Goal: Information Seeking & Learning: Learn about a topic

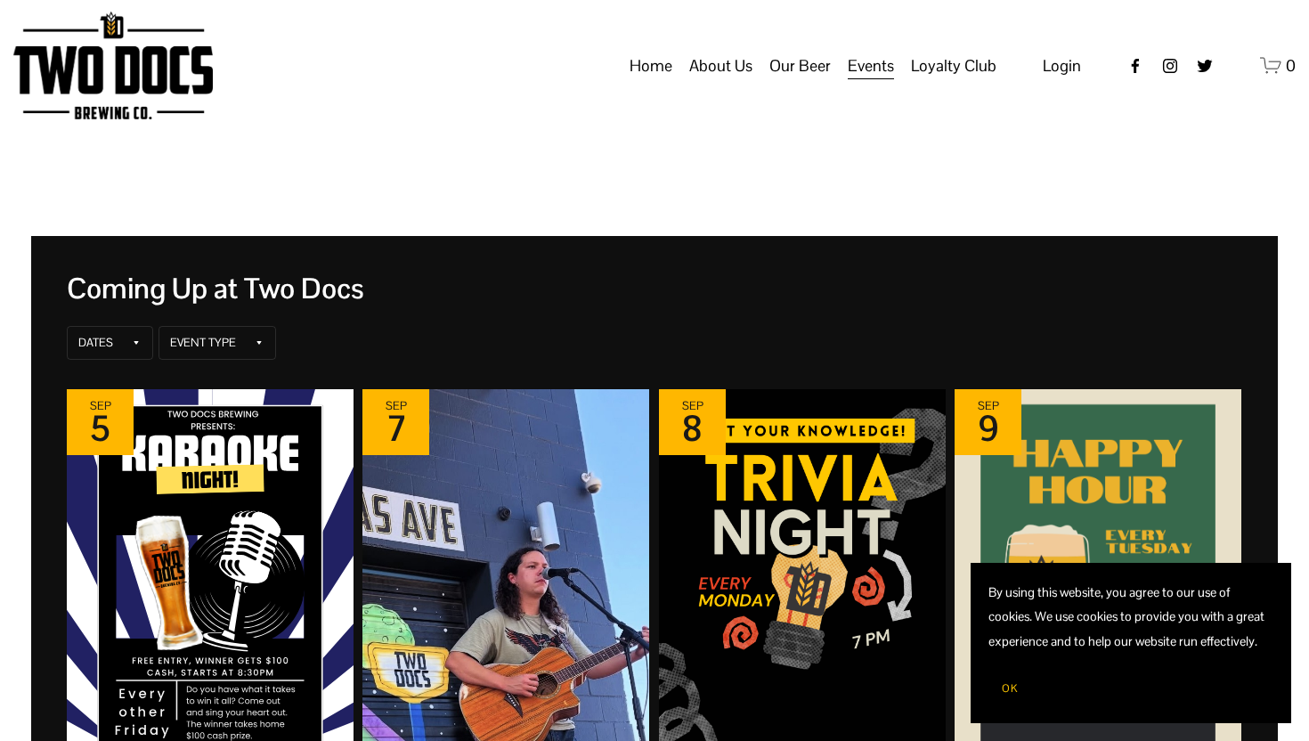
click at [1011, 687] on span "OK" at bounding box center [1010, 688] width 16 height 14
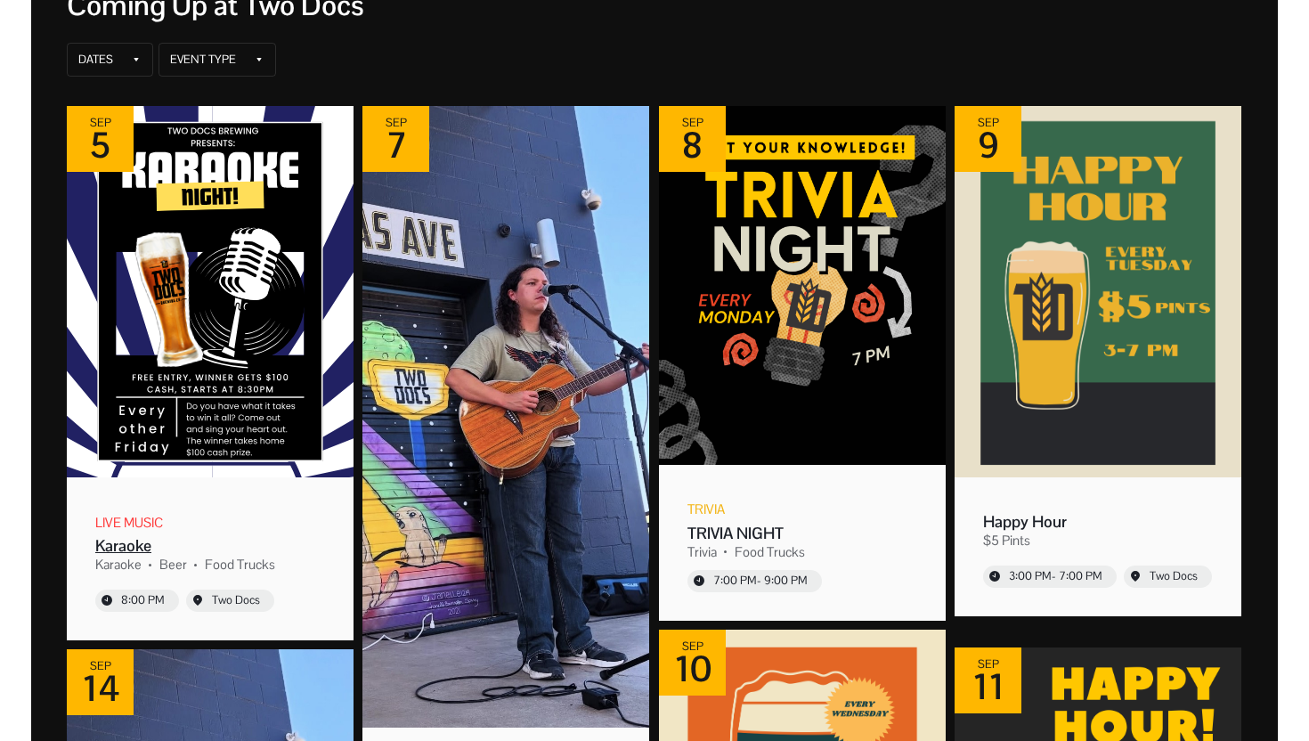
scroll to position [314, 0]
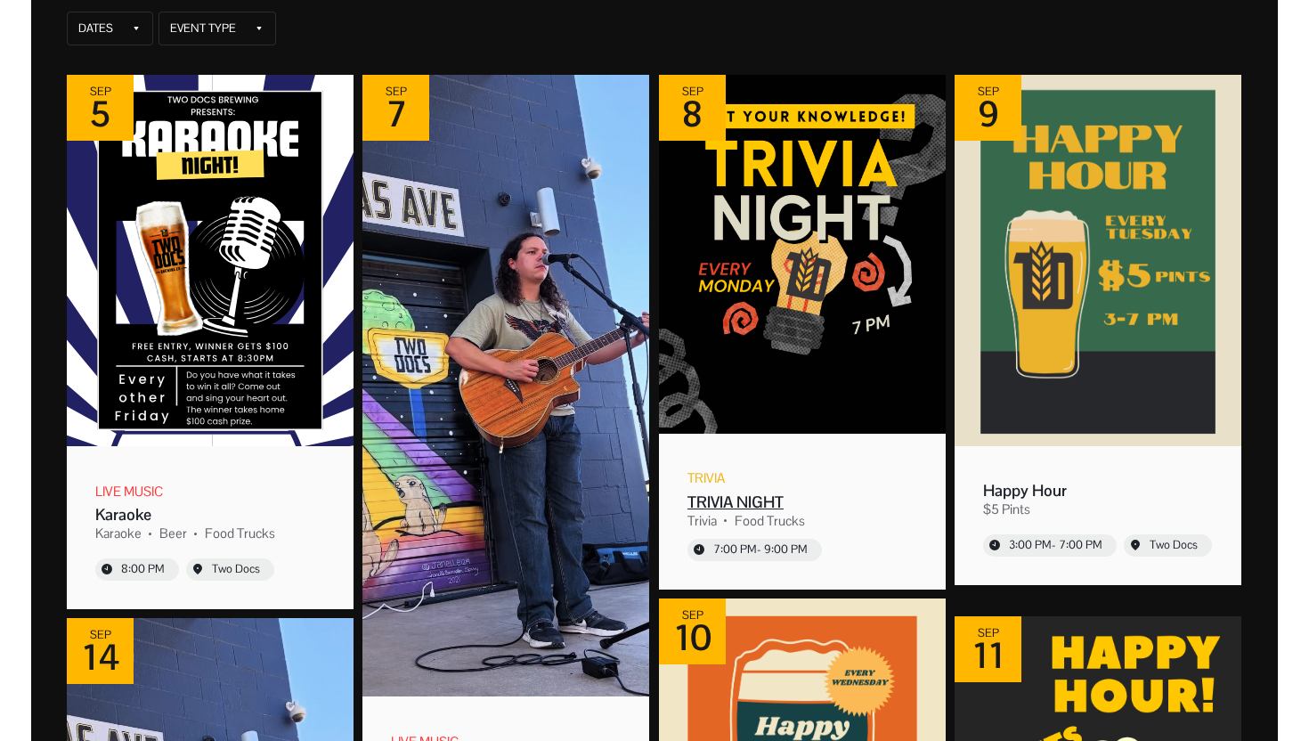
click at [730, 363] on img "Event: TRIVIA NIGHT" at bounding box center [802, 254] width 287 height 359
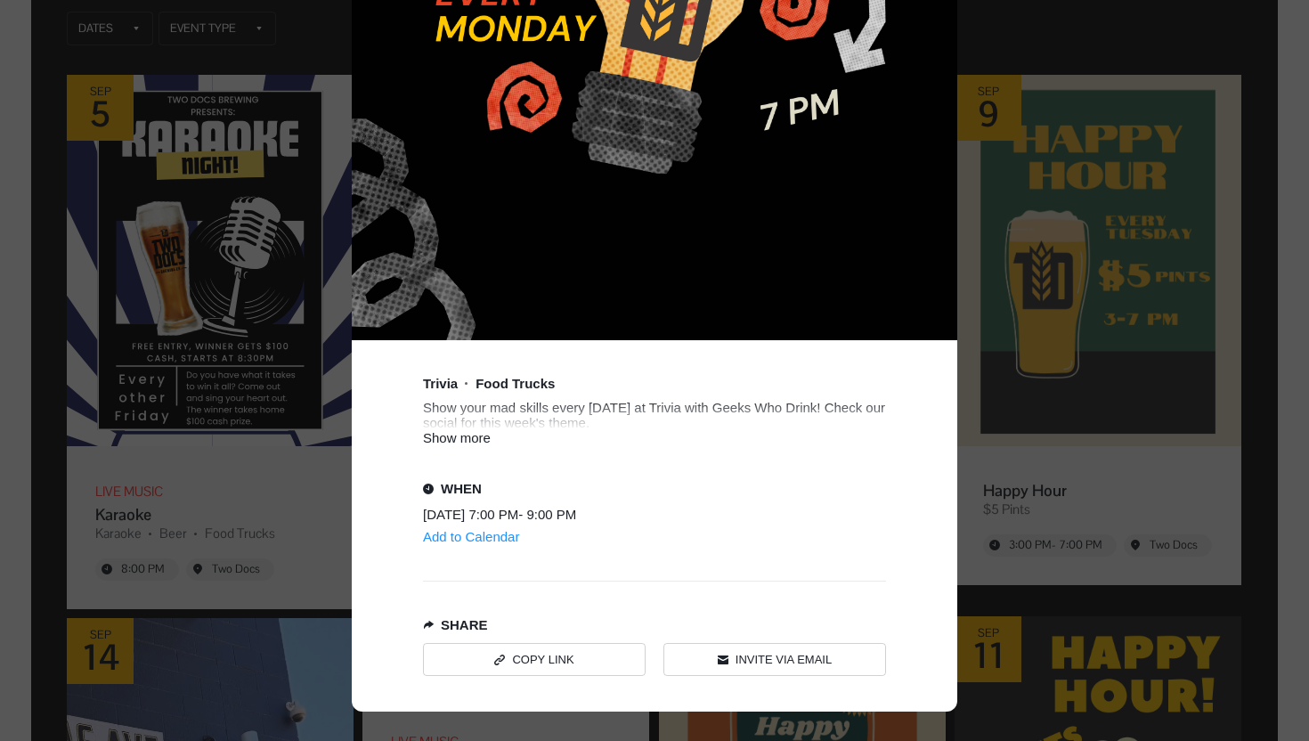
scroll to position [690, 0]
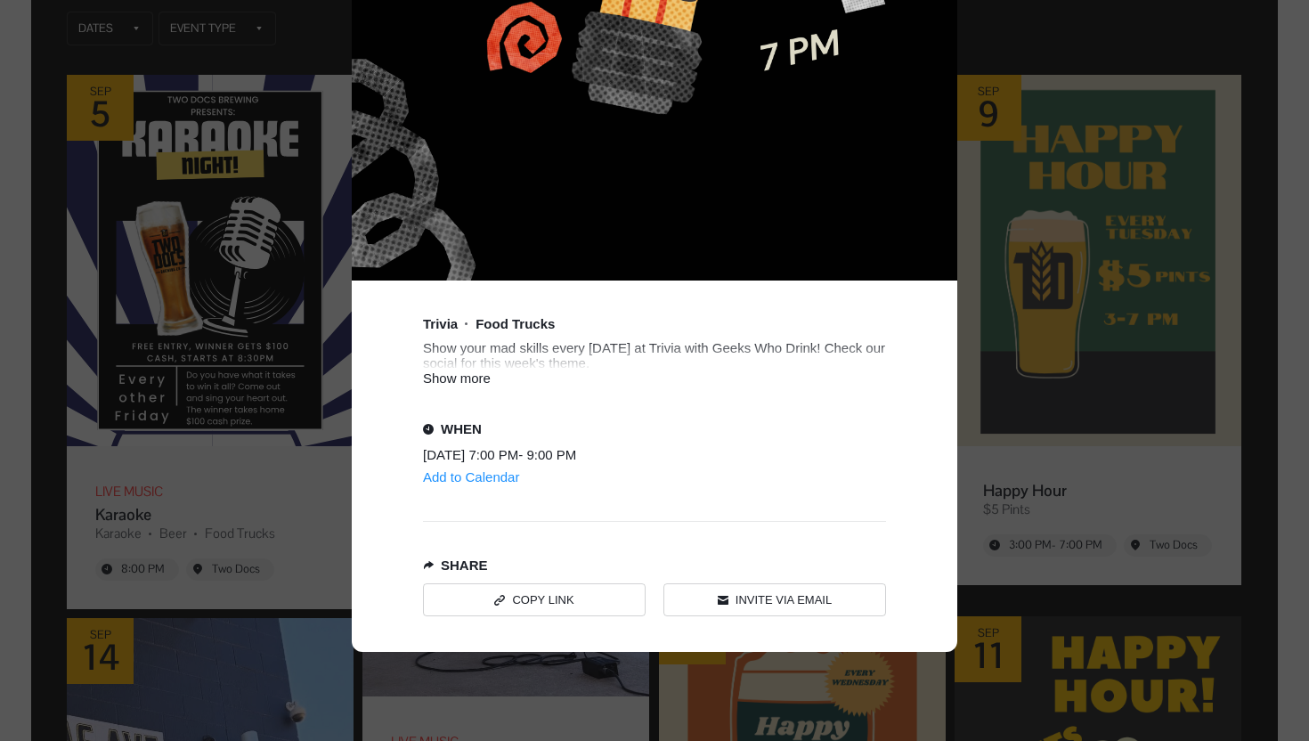
click at [451, 370] on div "Show more" at bounding box center [654, 377] width 463 height 15
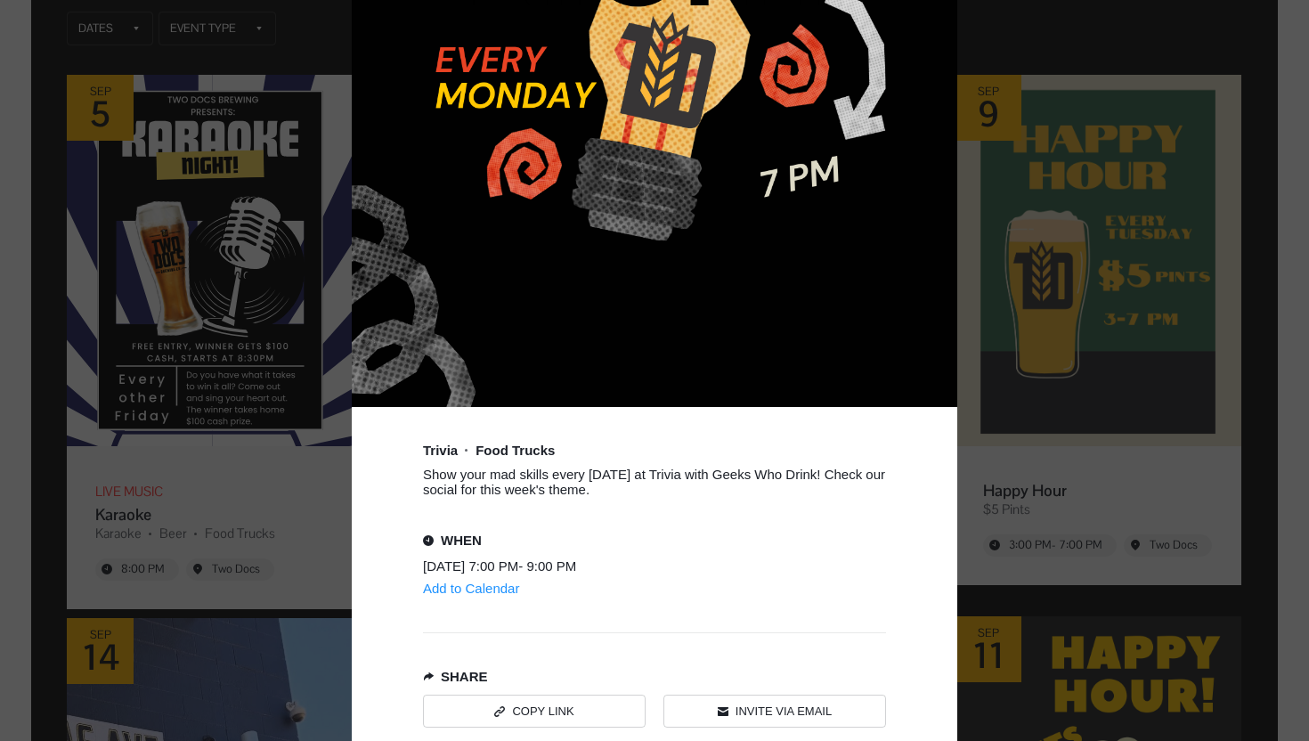
scroll to position [675, 0]
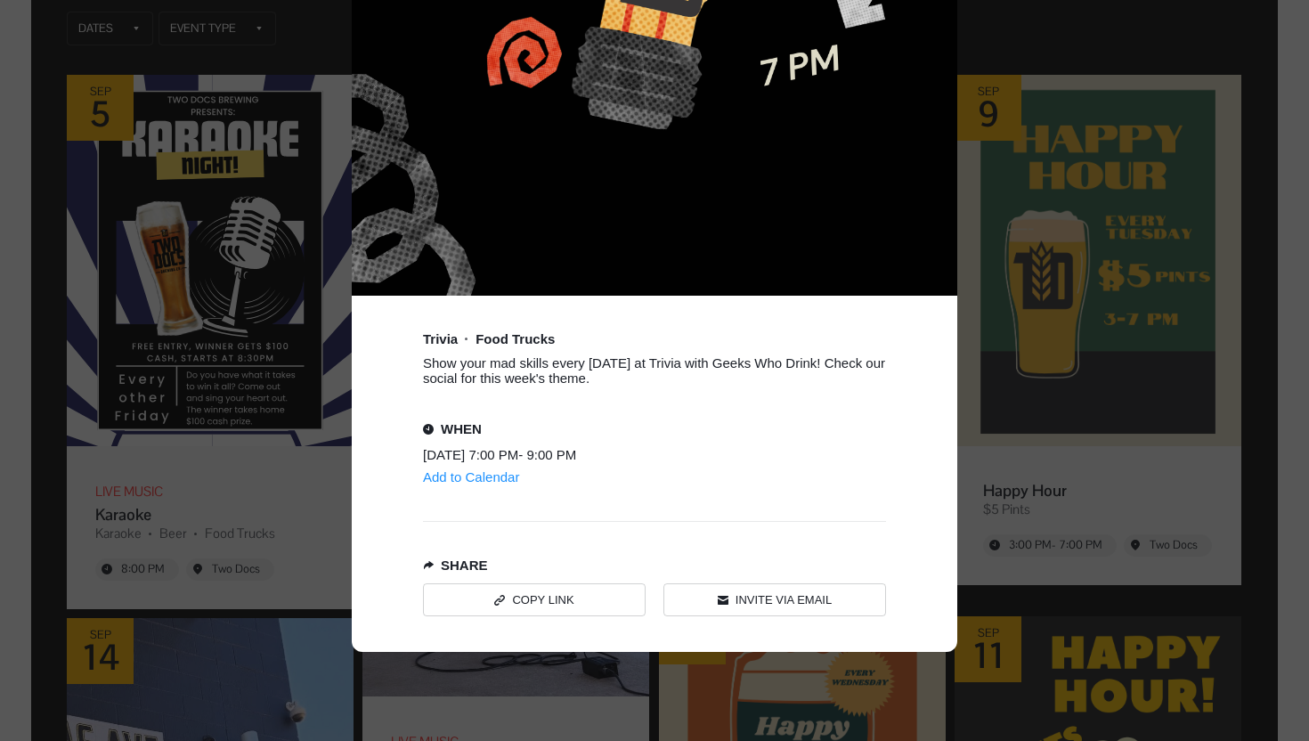
click at [98, 277] on div "Event details popup" at bounding box center [654, 370] width 1309 height 741
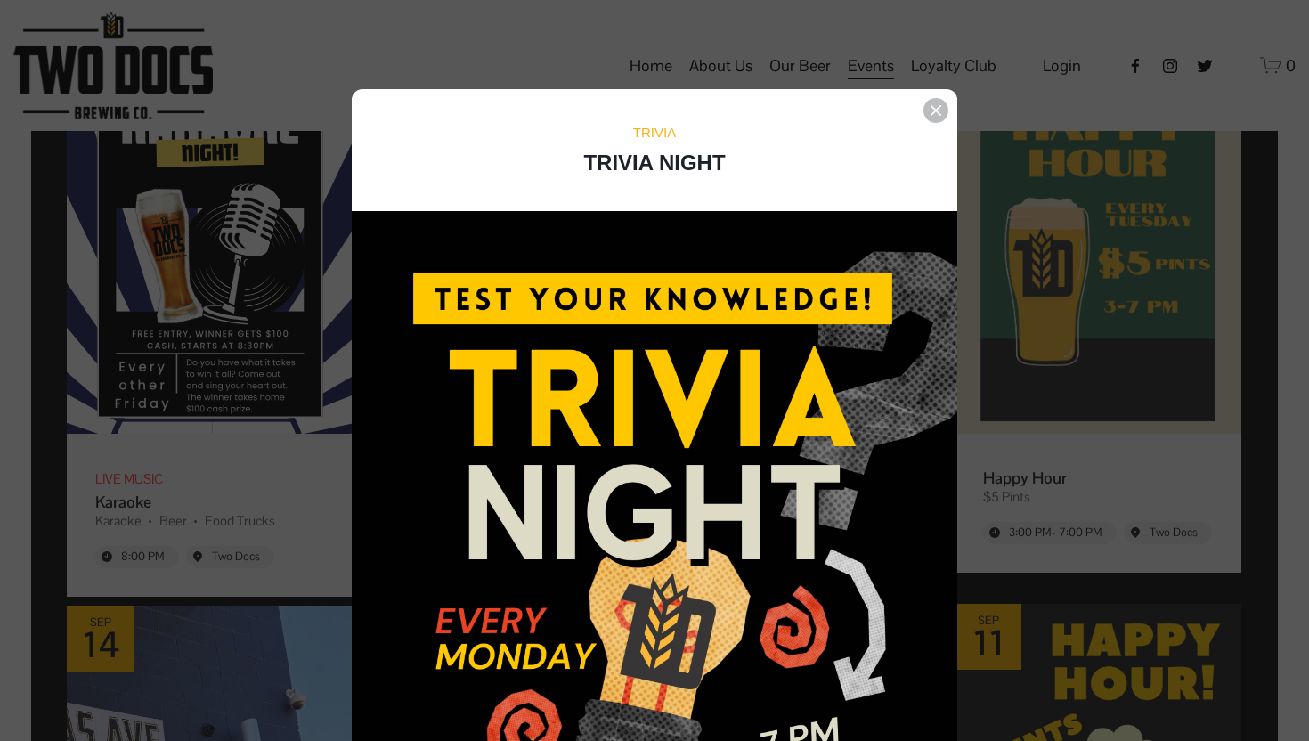
scroll to position [314, 0]
